Goal: Task Accomplishment & Management: Complete application form

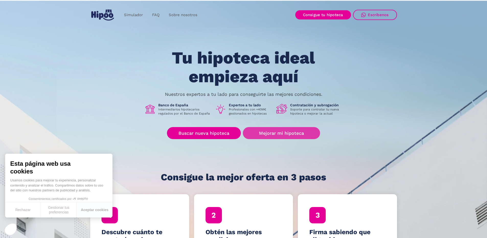
click at [275, 138] on link "Mejorar mi hipoteca" at bounding box center [281, 133] width 77 height 12
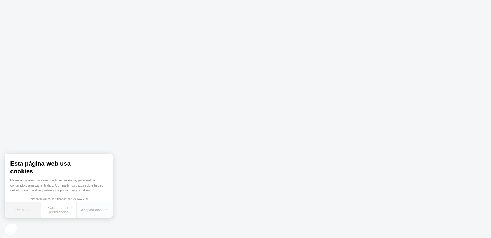
click at [28, 211] on button "Rechazar" at bounding box center [23, 209] width 36 height 15
